Goal: Complete application form

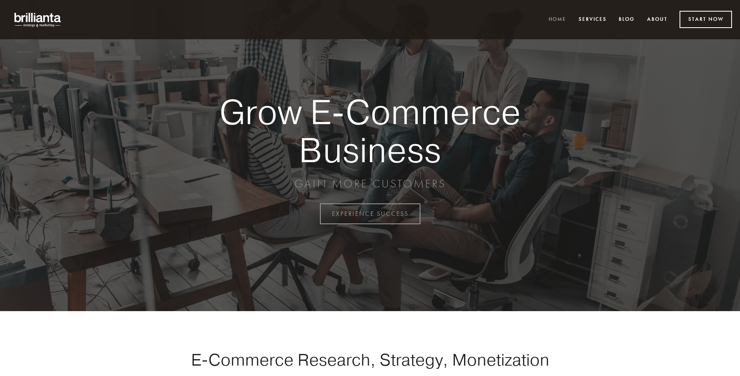
scroll to position [2098, 0]
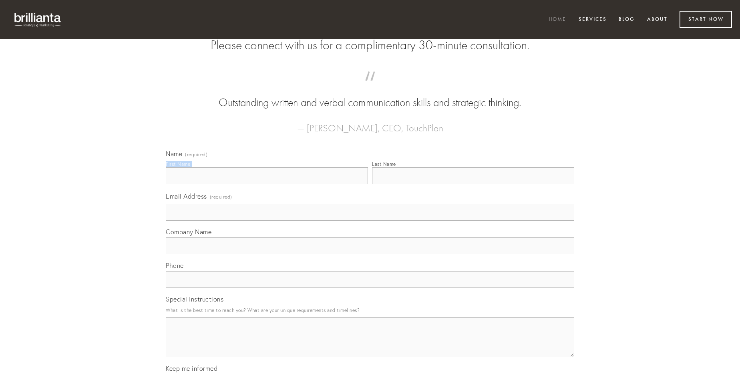
type input "[PERSON_NAME]"
click at [473, 184] on input "Last Name" at bounding box center [473, 175] width 202 height 17
type input "[PERSON_NAME]"
click at [370, 221] on input "Email Address (required)" at bounding box center [370, 212] width 408 height 17
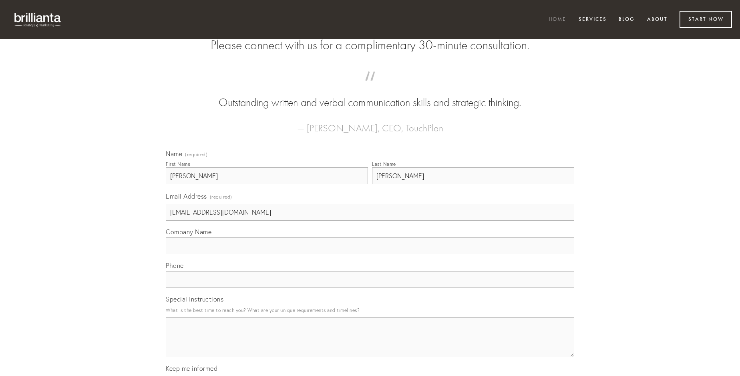
type input "[EMAIL_ADDRESS][DOMAIN_NAME]"
click at [370, 254] on input "Company Name" at bounding box center [370, 245] width 408 height 17
type input "subseco"
click at [370, 288] on input "text" at bounding box center [370, 279] width 408 height 17
click at [370, 344] on textarea "Special Instructions" at bounding box center [370, 337] width 408 height 40
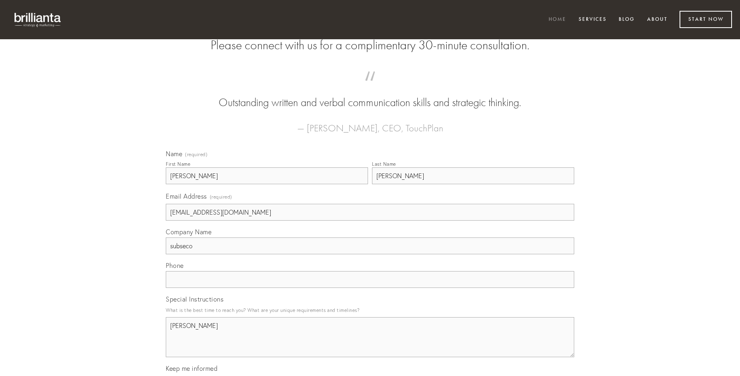
type textarea "[PERSON_NAME]"
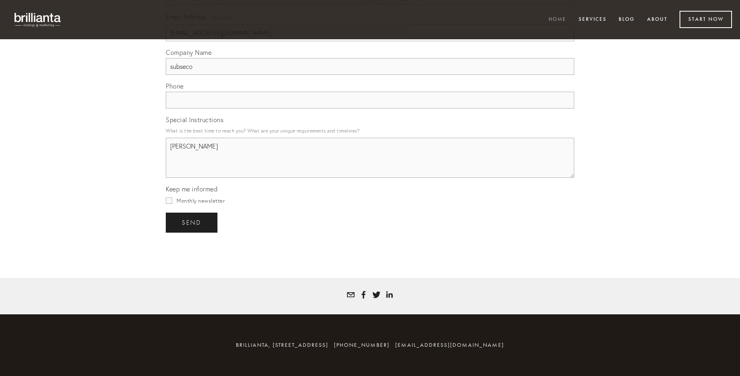
click at [192, 222] on span "send" at bounding box center [192, 222] width 20 height 7
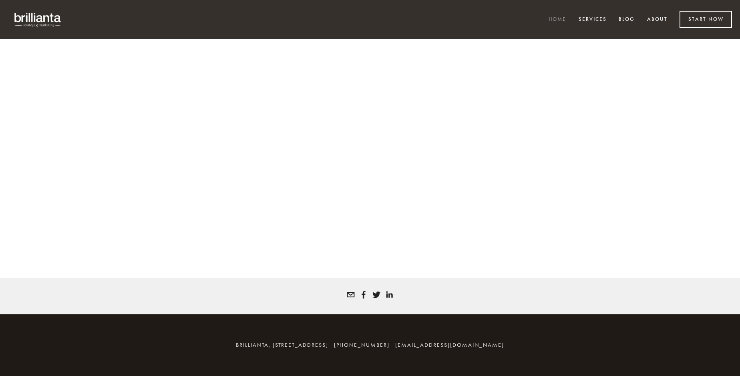
scroll to position [2087, 0]
